Goal: Find contact information: Find contact information

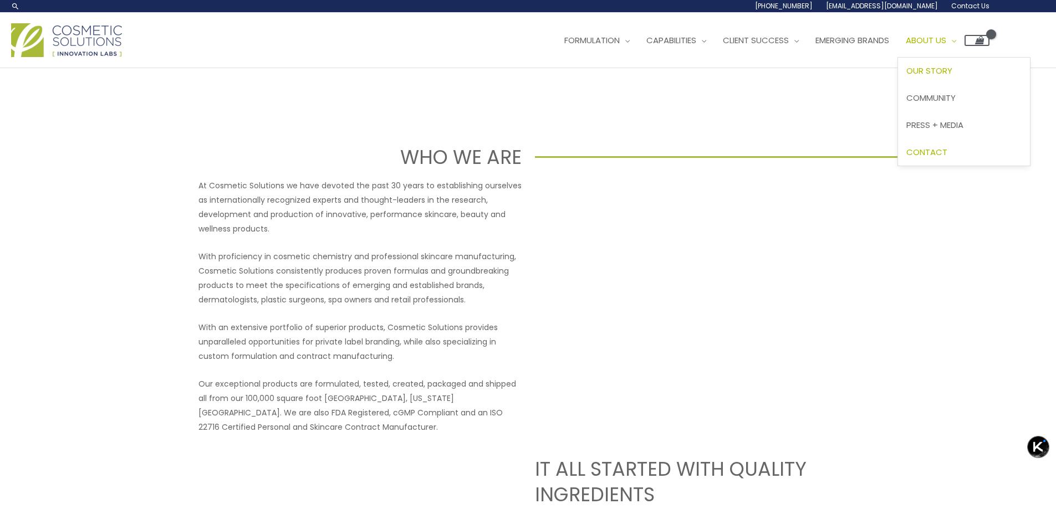
drag, startPoint x: 0, startPoint y: 0, endPoint x: 798, endPoint y: 212, distance: 825.2
click at [906, 158] on span "Contact" at bounding box center [926, 152] width 41 height 12
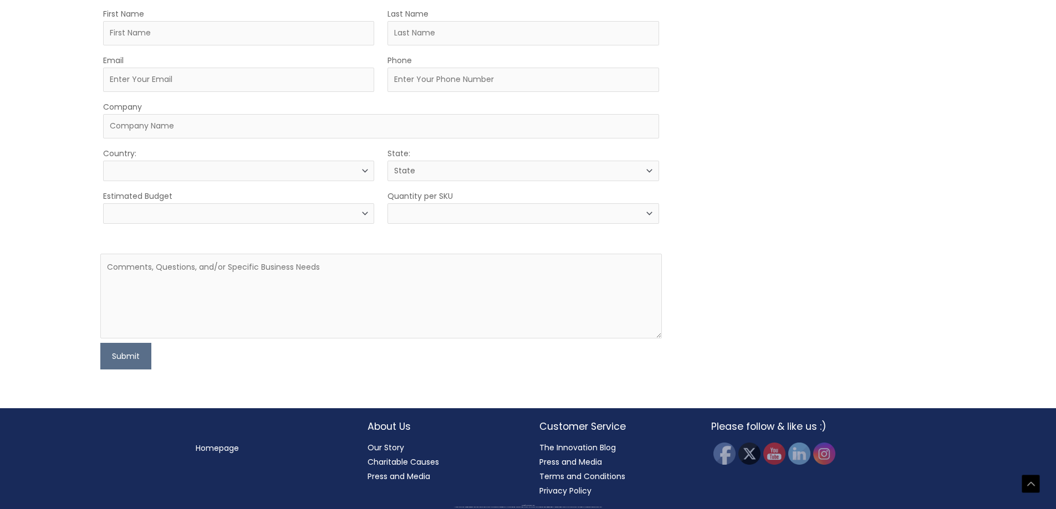
scroll to position [356, 0]
select select
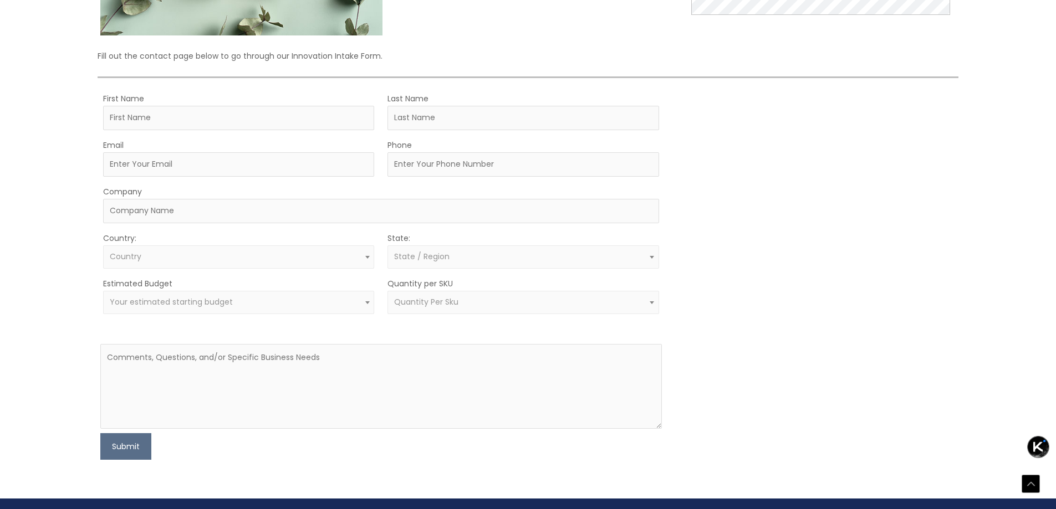
scroll to position [68, 0]
